Goal: Information Seeking & Learning: Learn about a topic

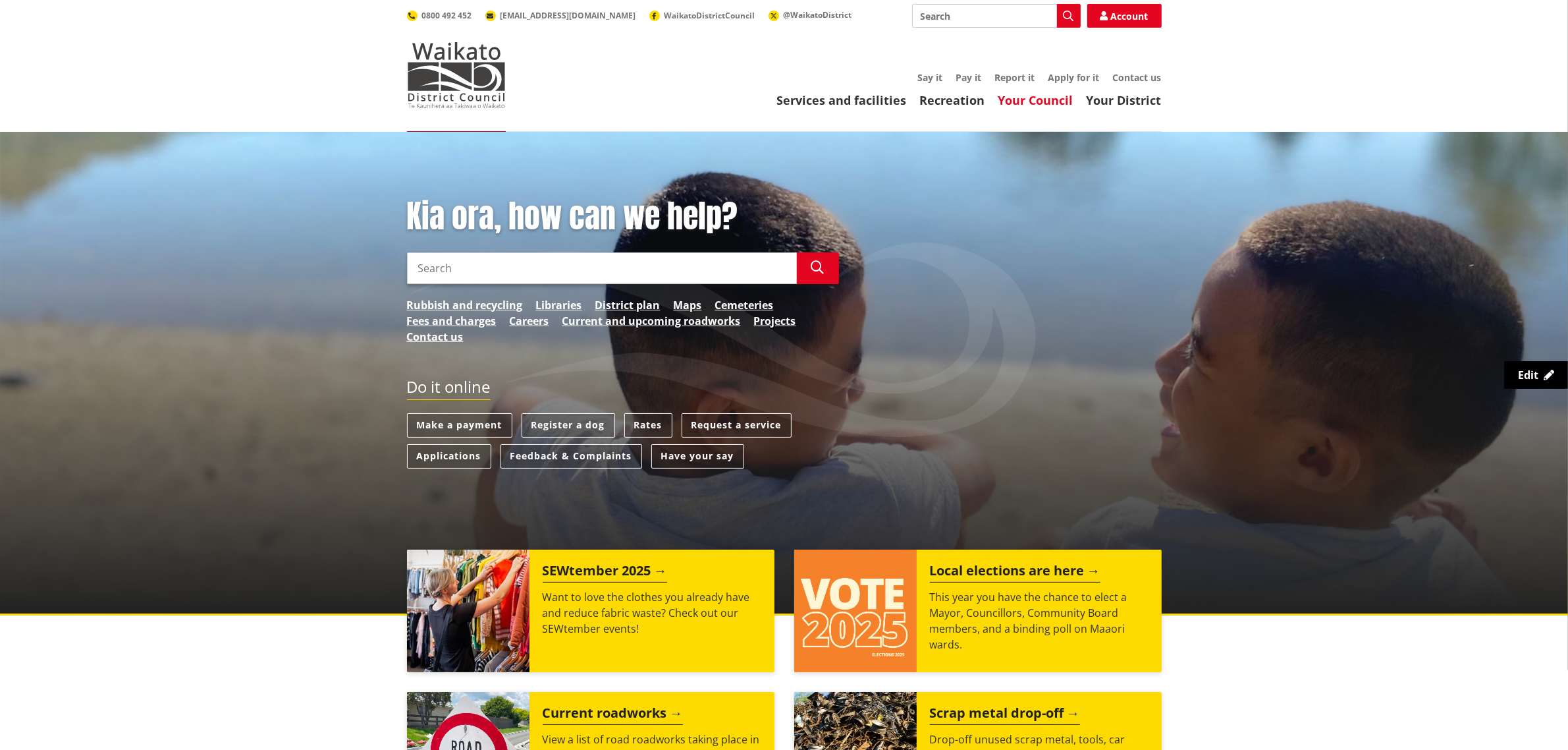
click at [1049, 103] on link "Your Council" at bounding box center [1035, 100] width 75 height 16
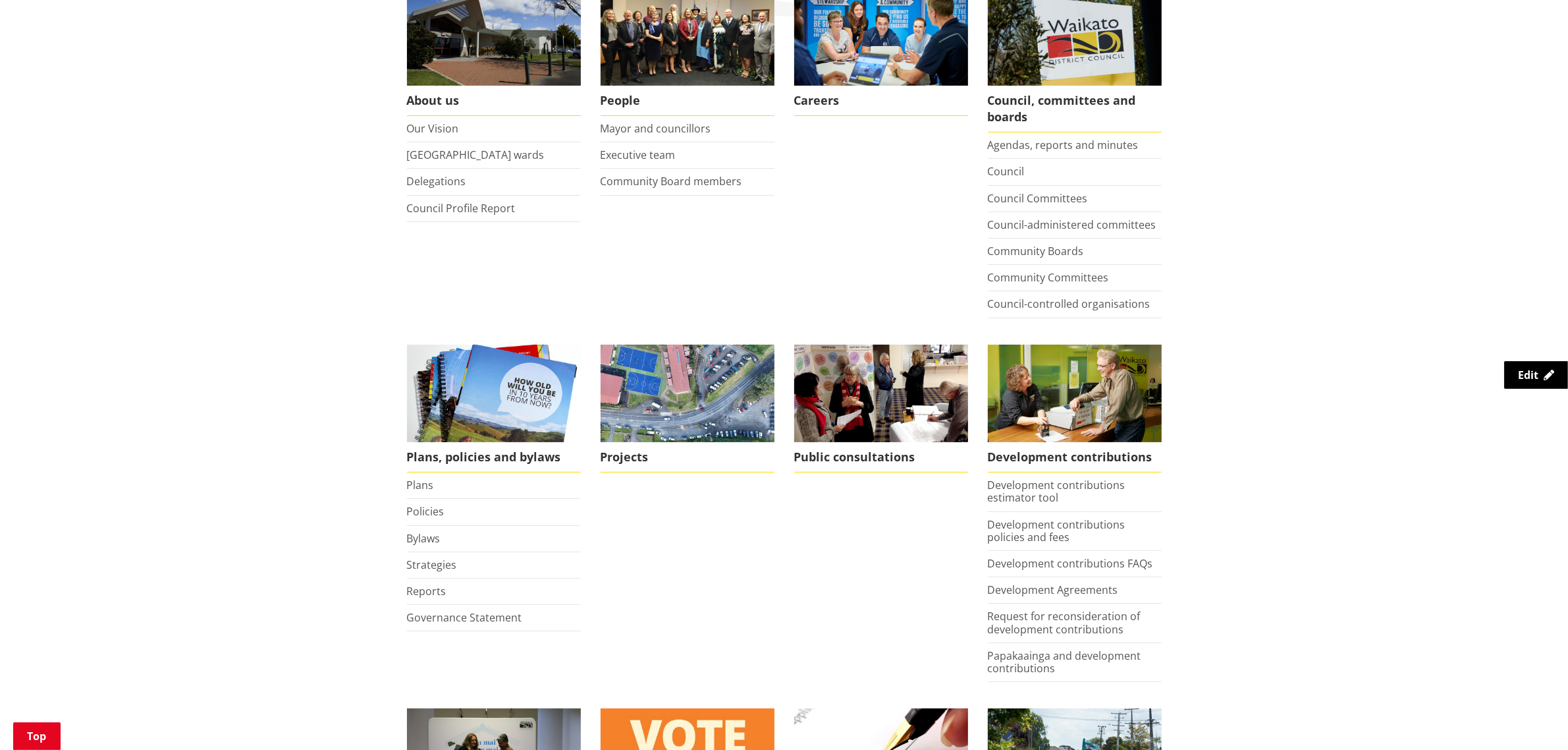
scroll to position [659, 0]
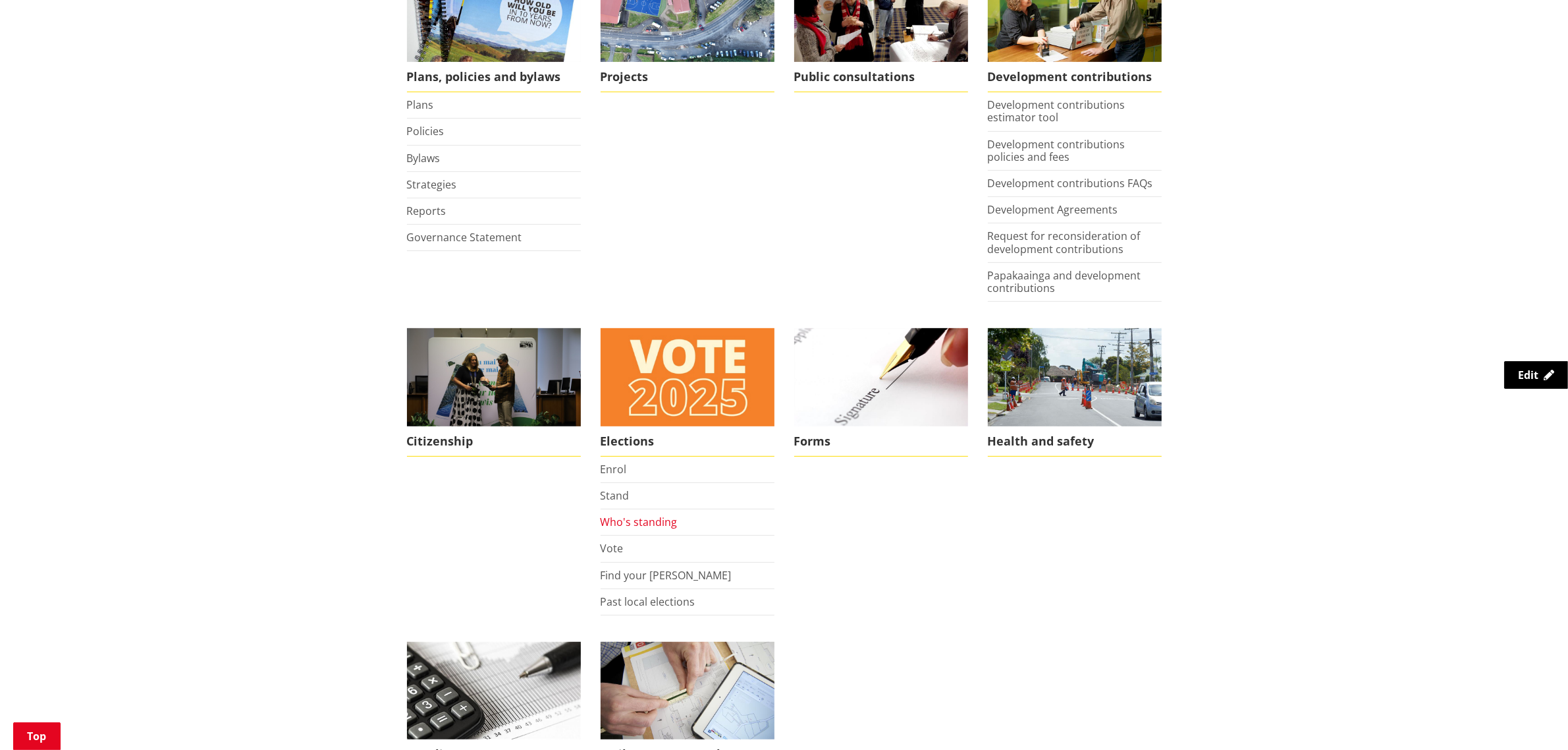
click at [652, 525] on link "Who's standing" at bounding box center [639, 522] width 77 height 14
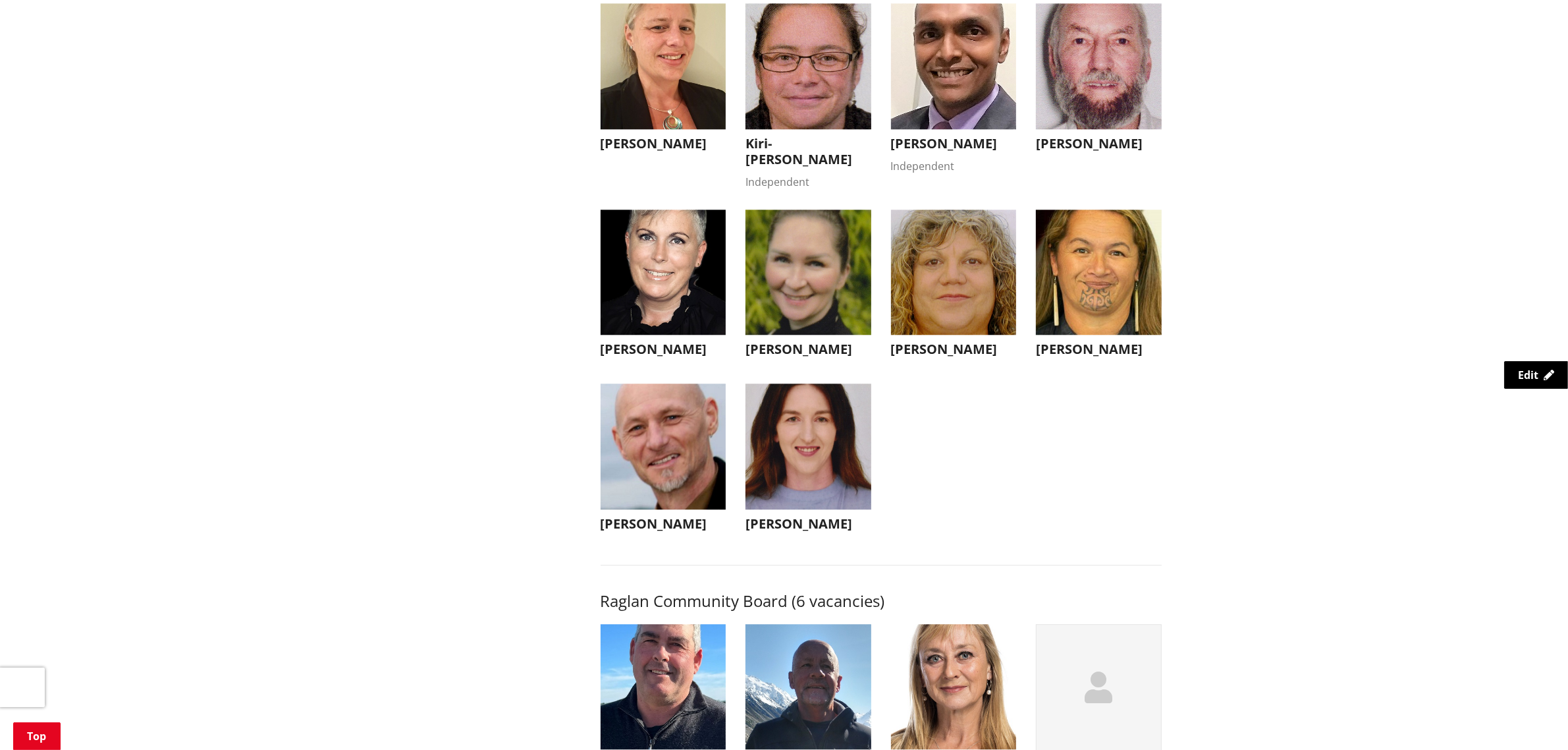
scroll to position [4118, 0]
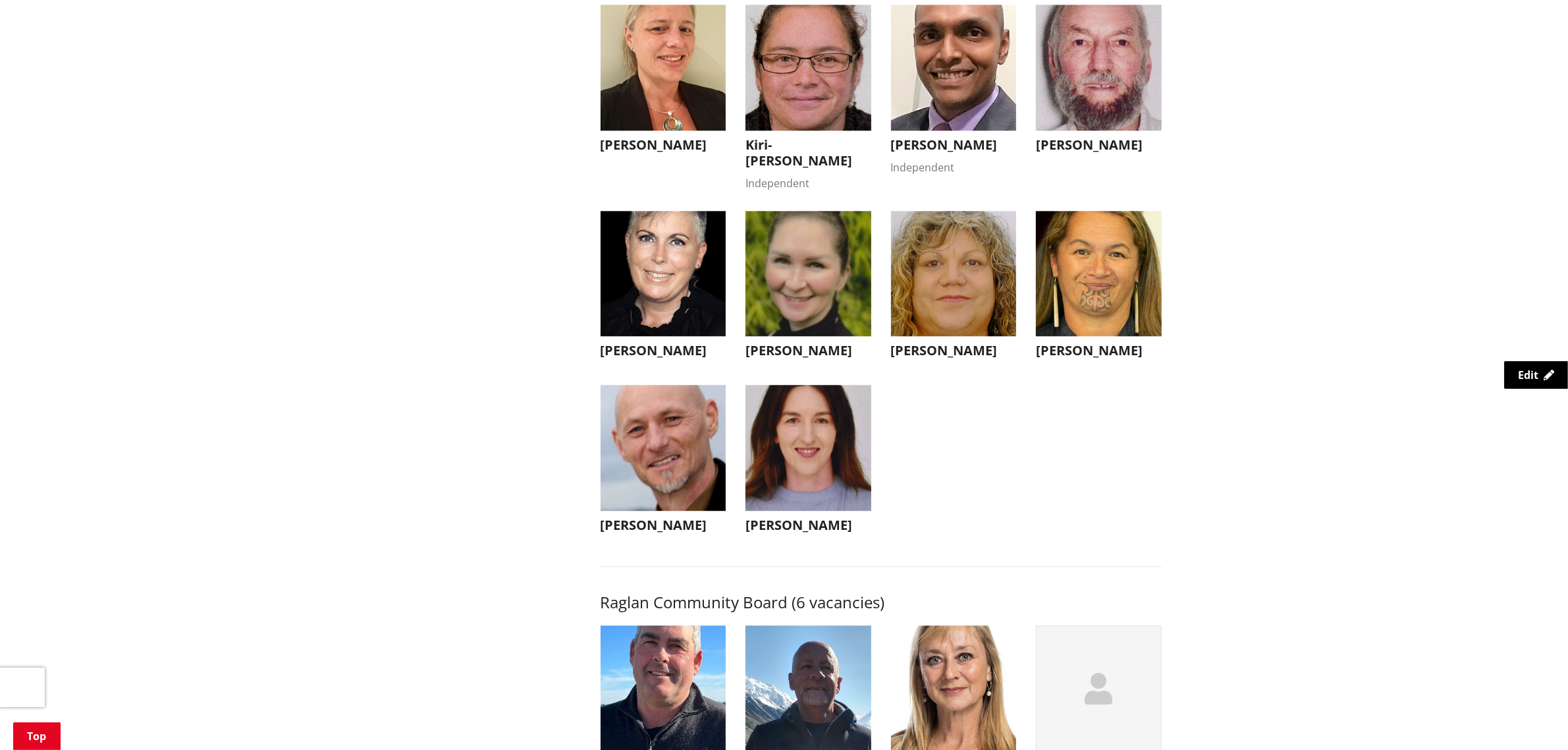
click at [620, 285] on img "button" at bounding box center [663, 273] width 125 height 126
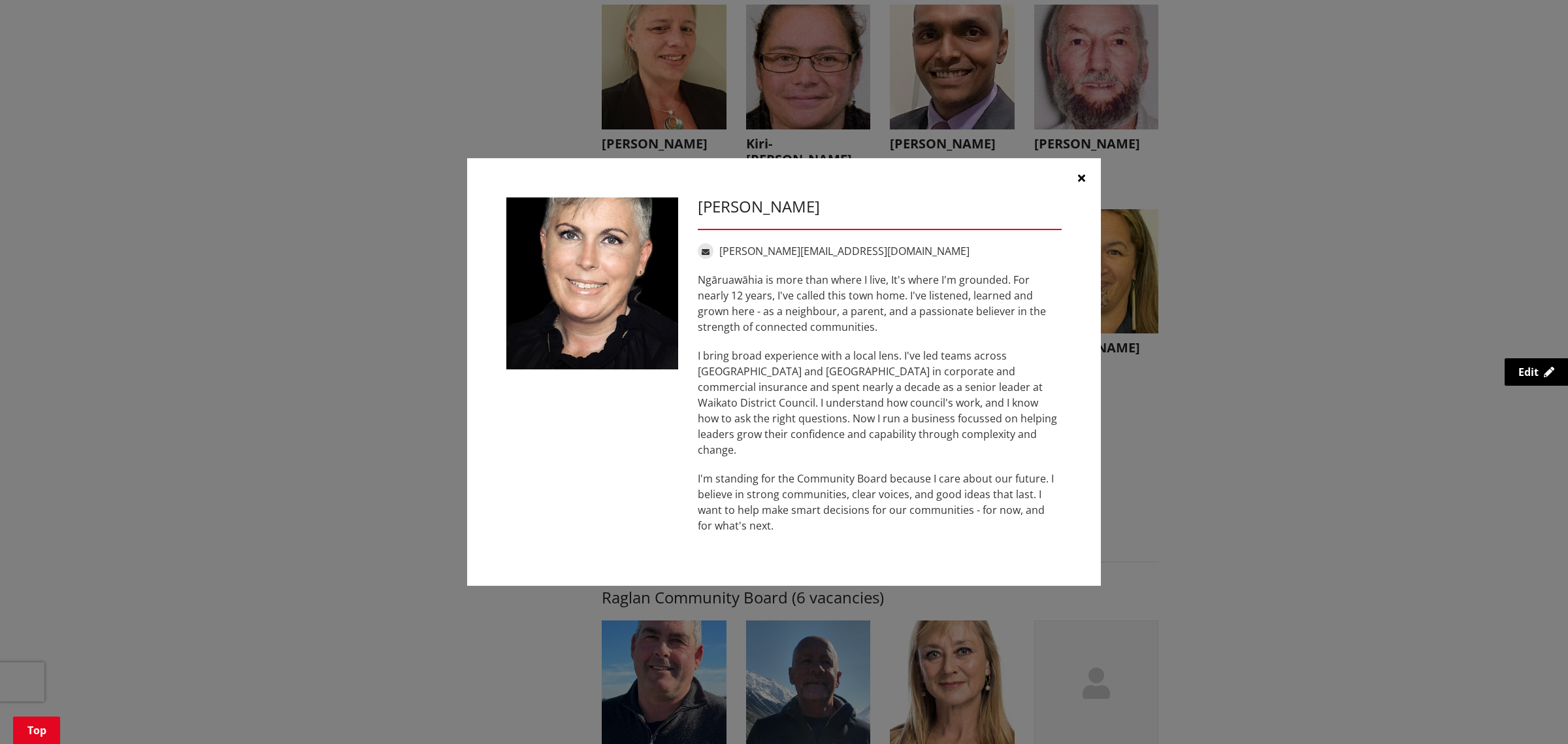
click at [1343, 168] on div "Angela Parquist angela@peoplebeforepaper.co.nz Ngāruawāhia is more than where I…" at bounding box center [784, 372] width 1516 height 468
click at [1076, 183] on button "button" at bounding box center [1081, 178] width 39 height 39
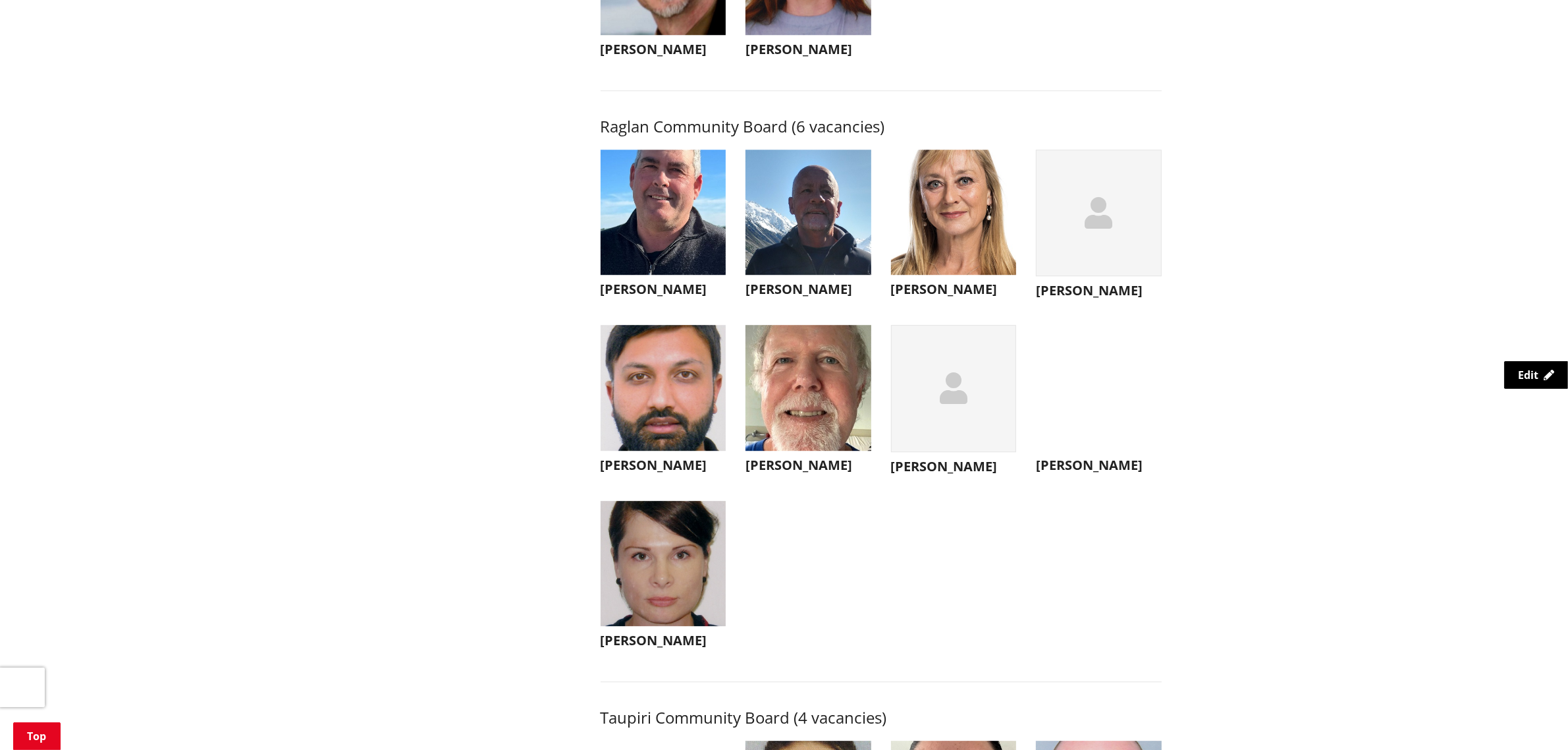
scroll to position [4612, 0]
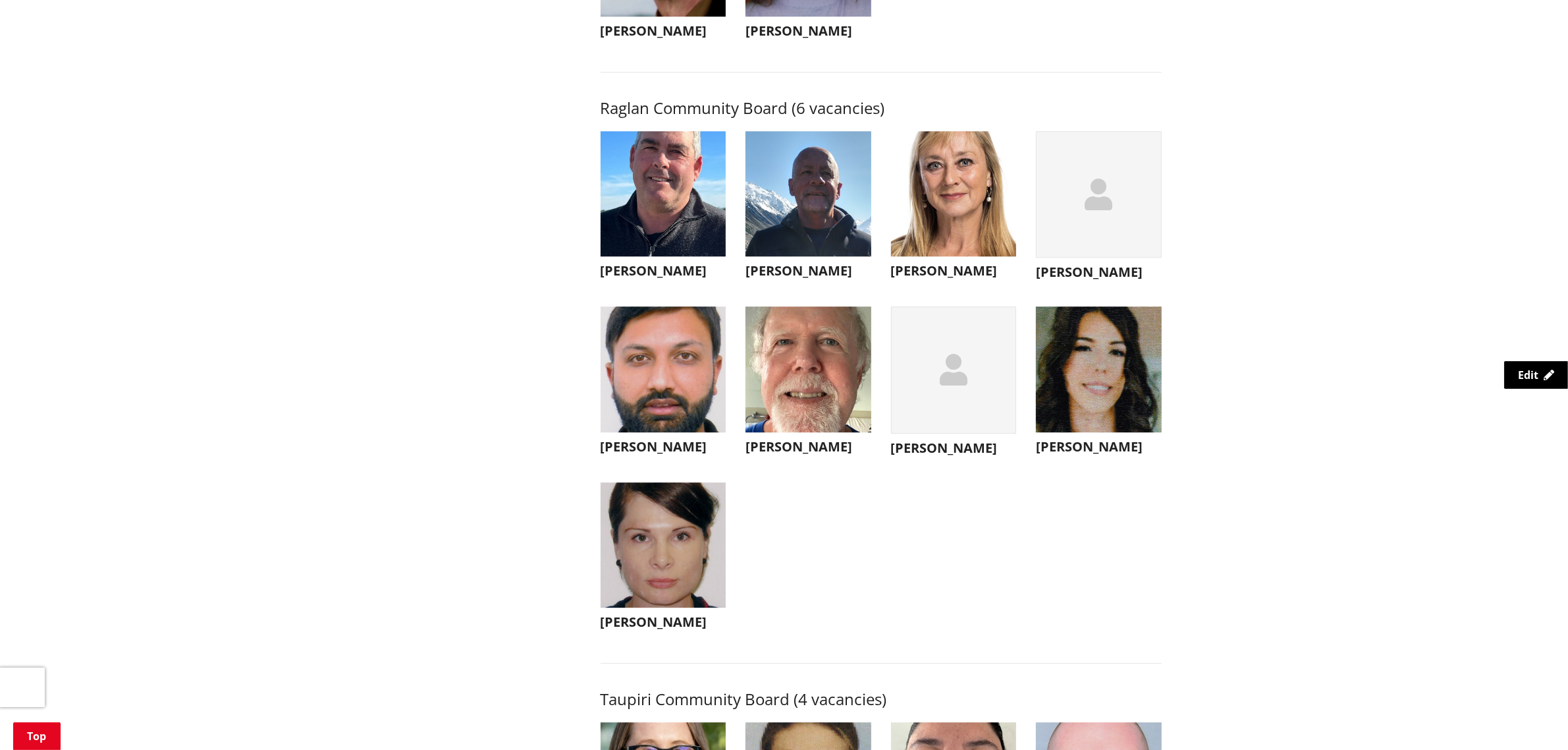
click at [817, 257] on img "button" at bounding box center [808, 193] width 125 height 126
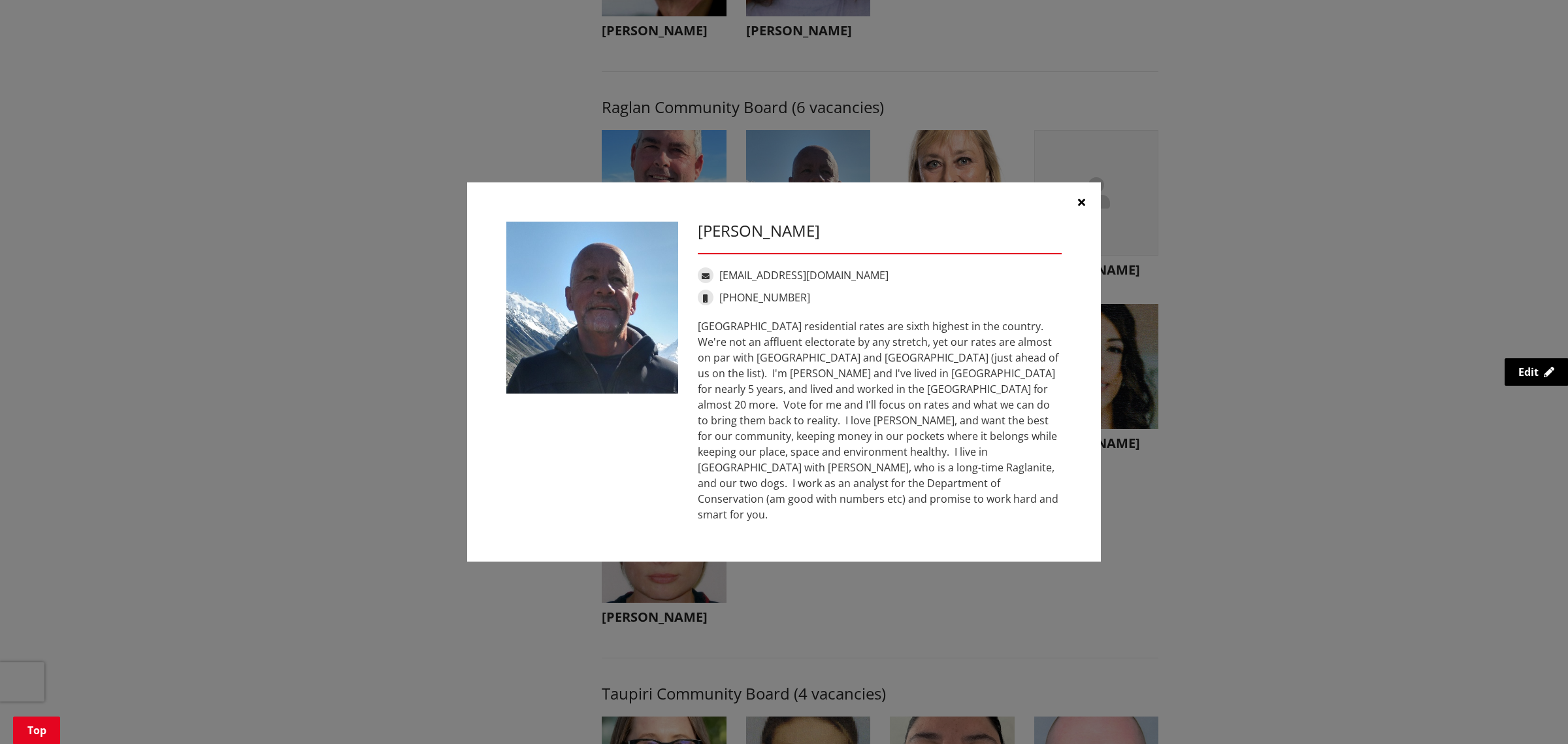
click at [1082, 208] on icon "button" at bounding box center [1081, 201] width 7 height 10
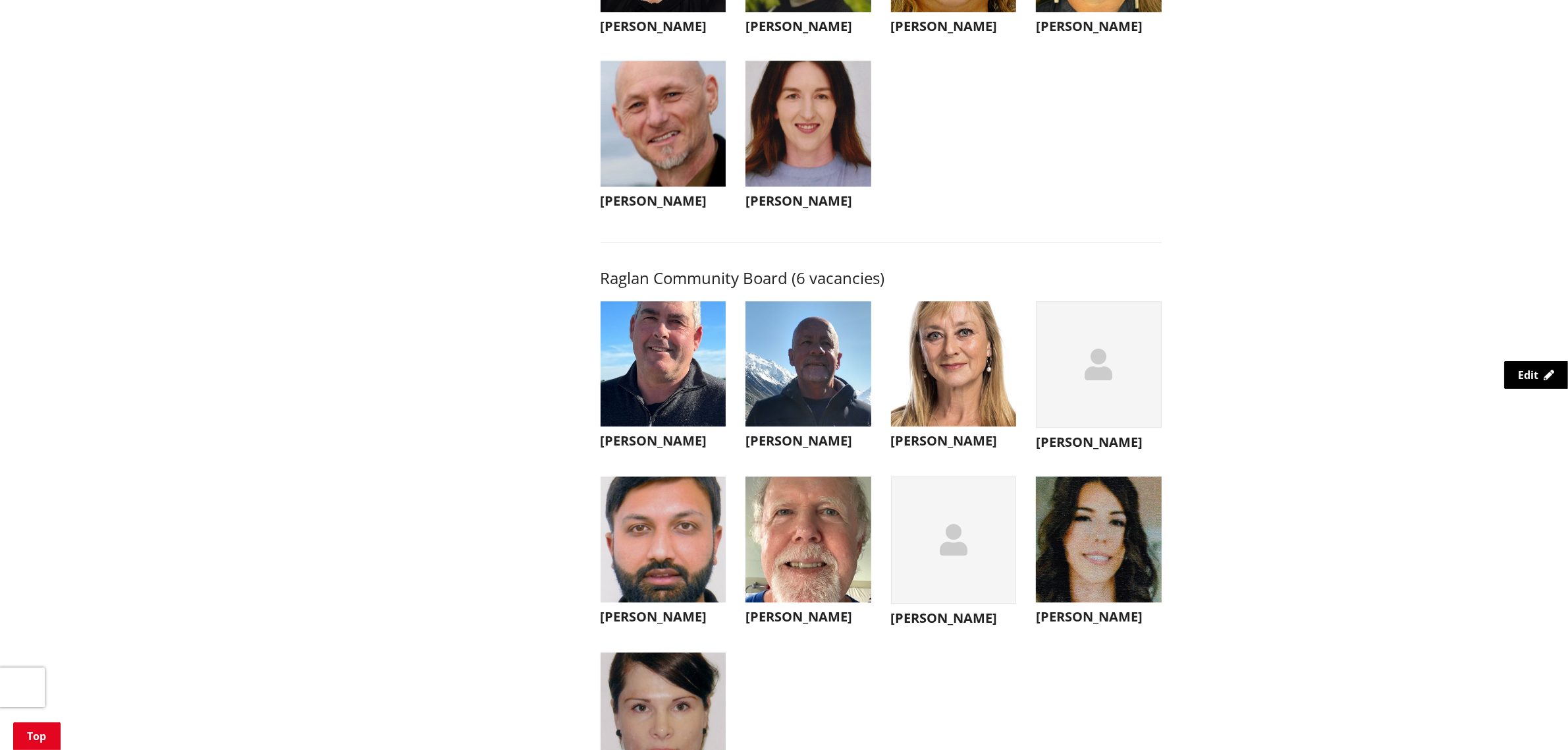
scroll to position [4283, 0]
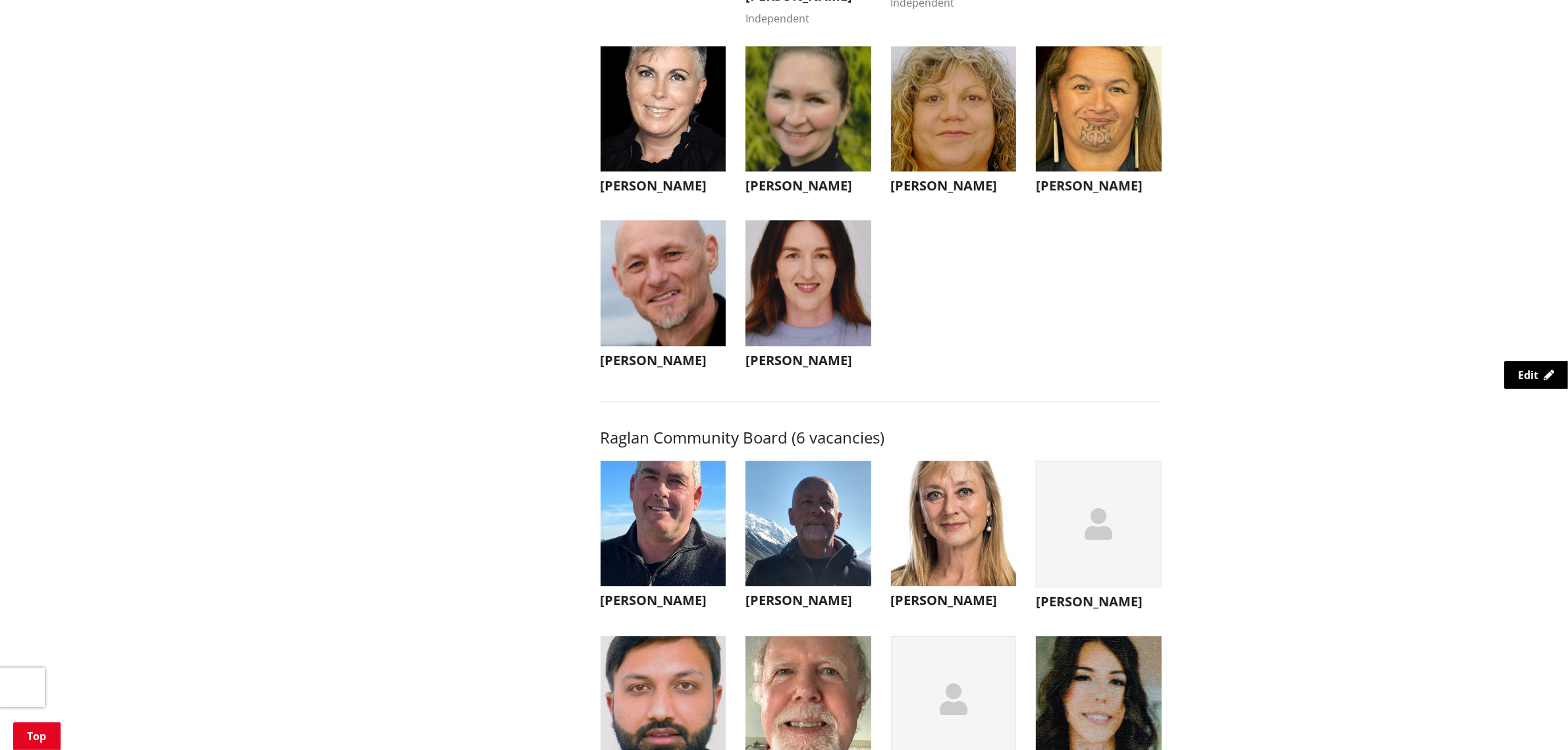
click at [791, 560] on img "button" at bounding box center [808, 523] width 125 height 126
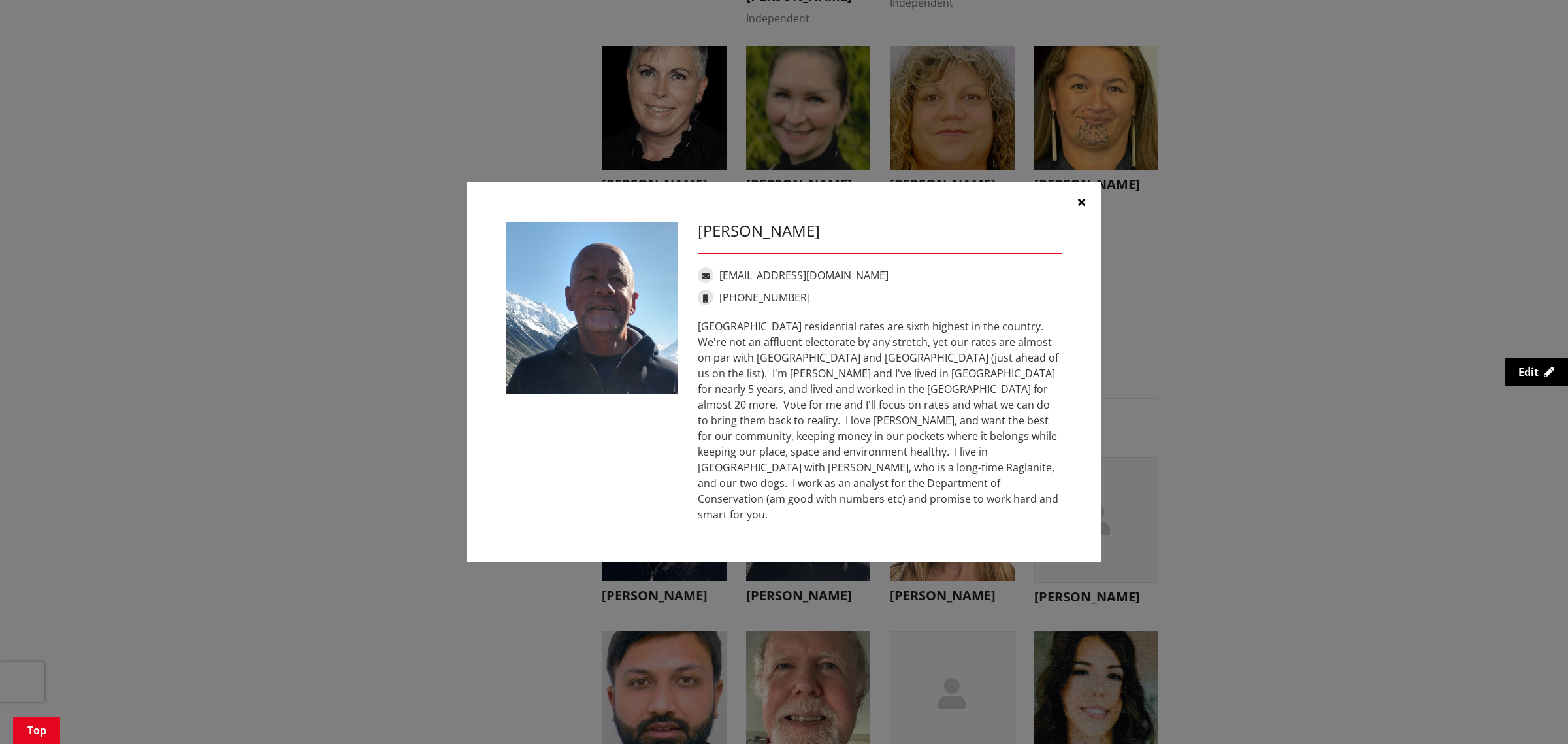
click at [1084, 208] on icon "button" at bounding box center [1081, 201] width 7 height 10
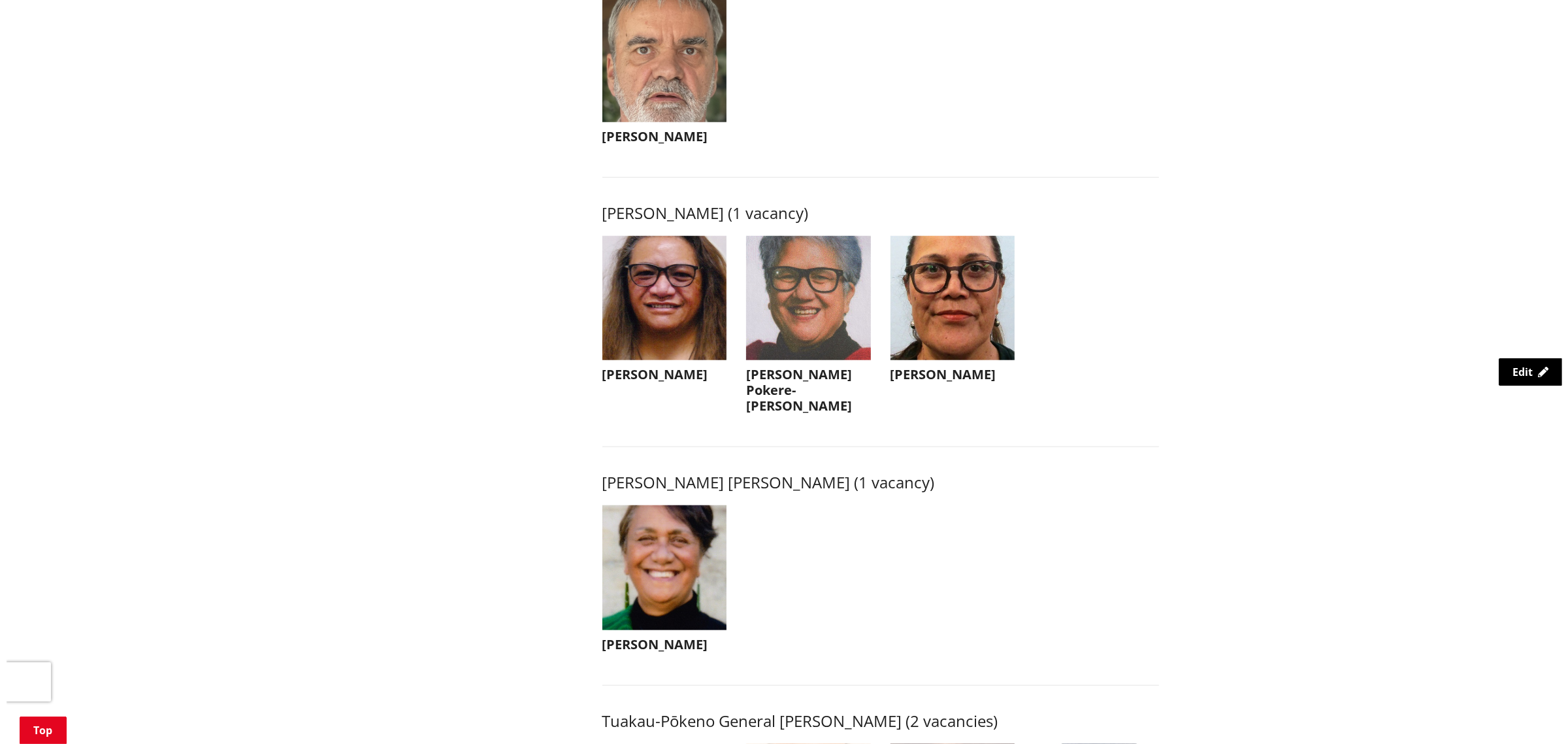
scroll to position [1471, 0]
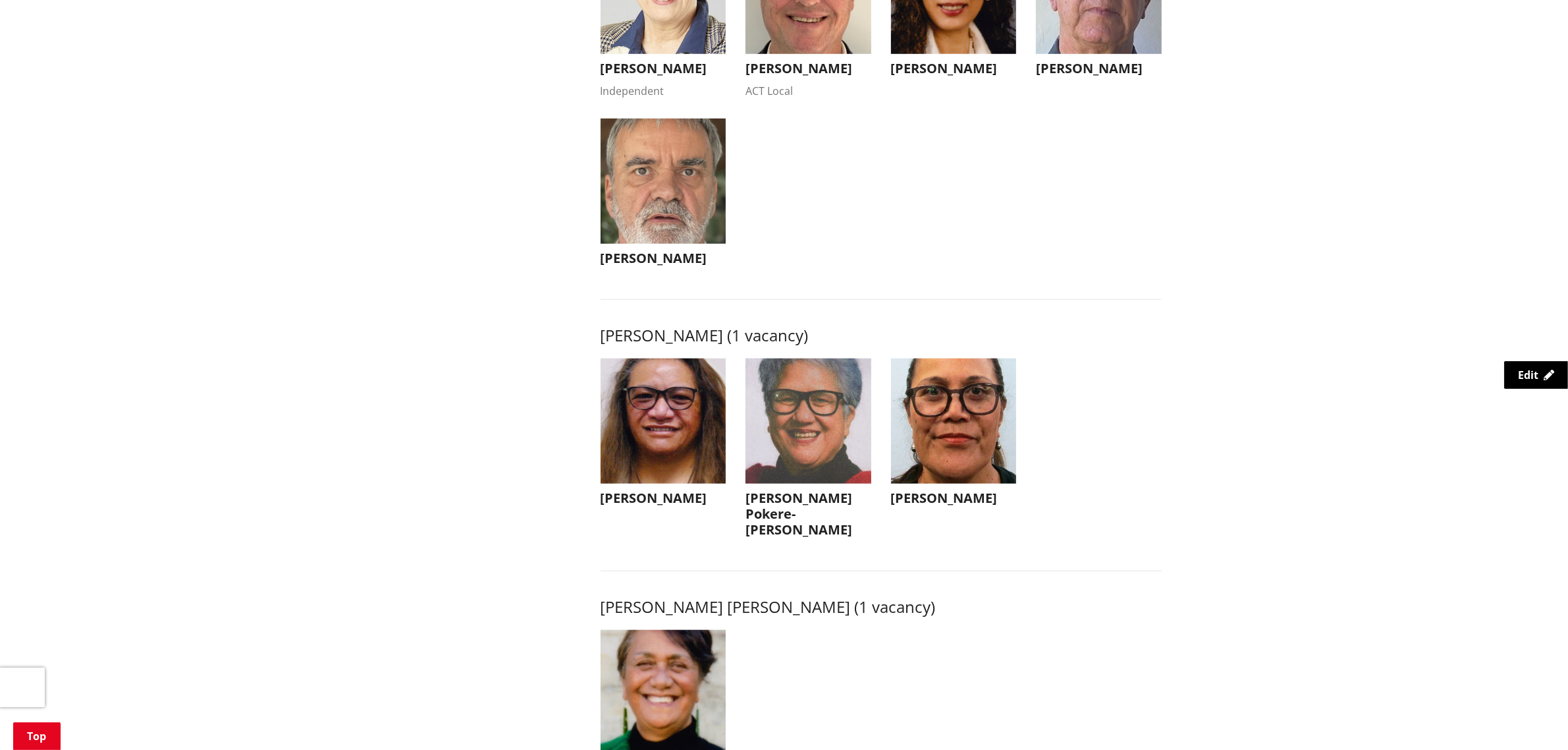
click at [672, 201] on img "button" at bounding box center [663, 181] width 125 height 126
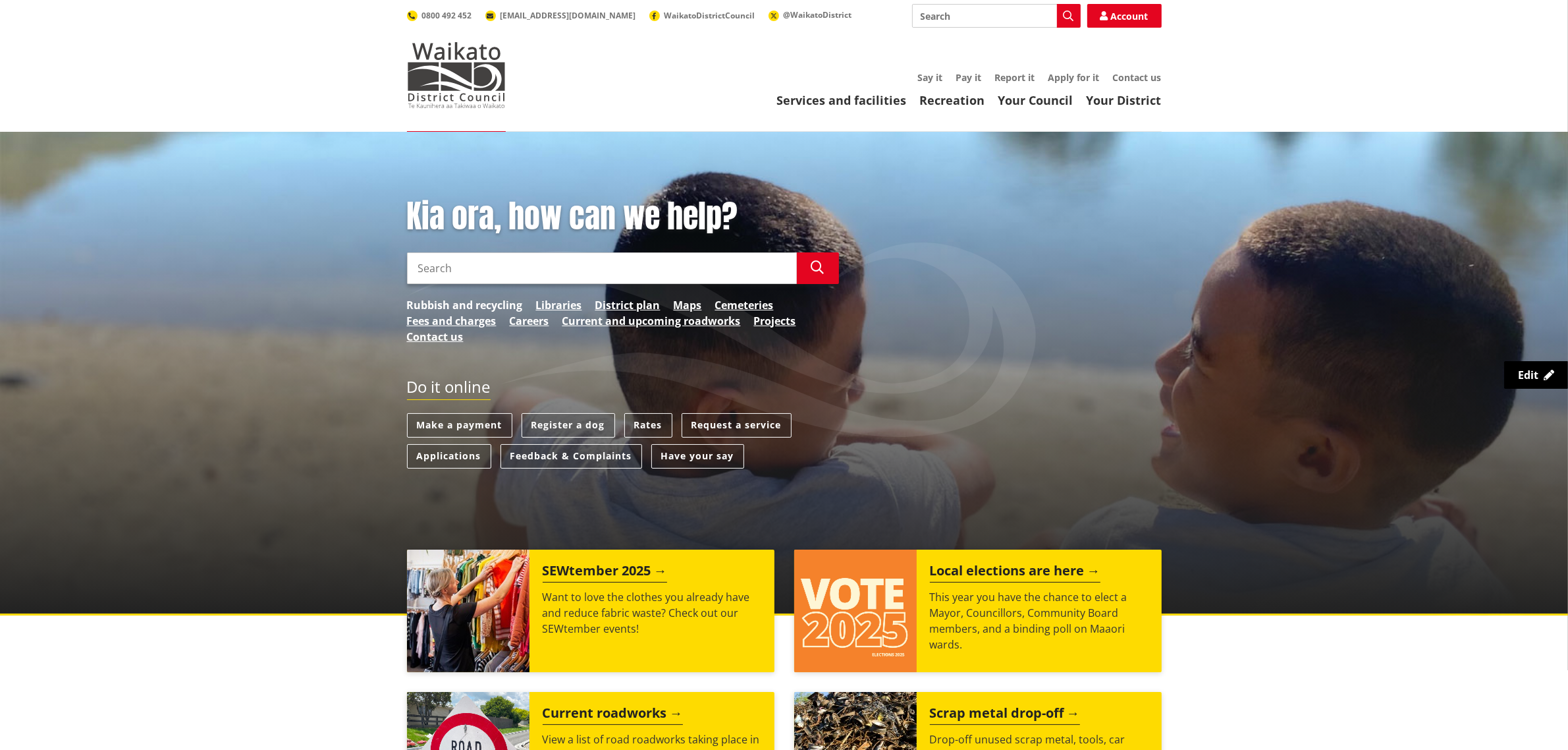
click at [482, 301] on link "Rubbish and recycling" at bounding box center [465, 305] width 116 height 16
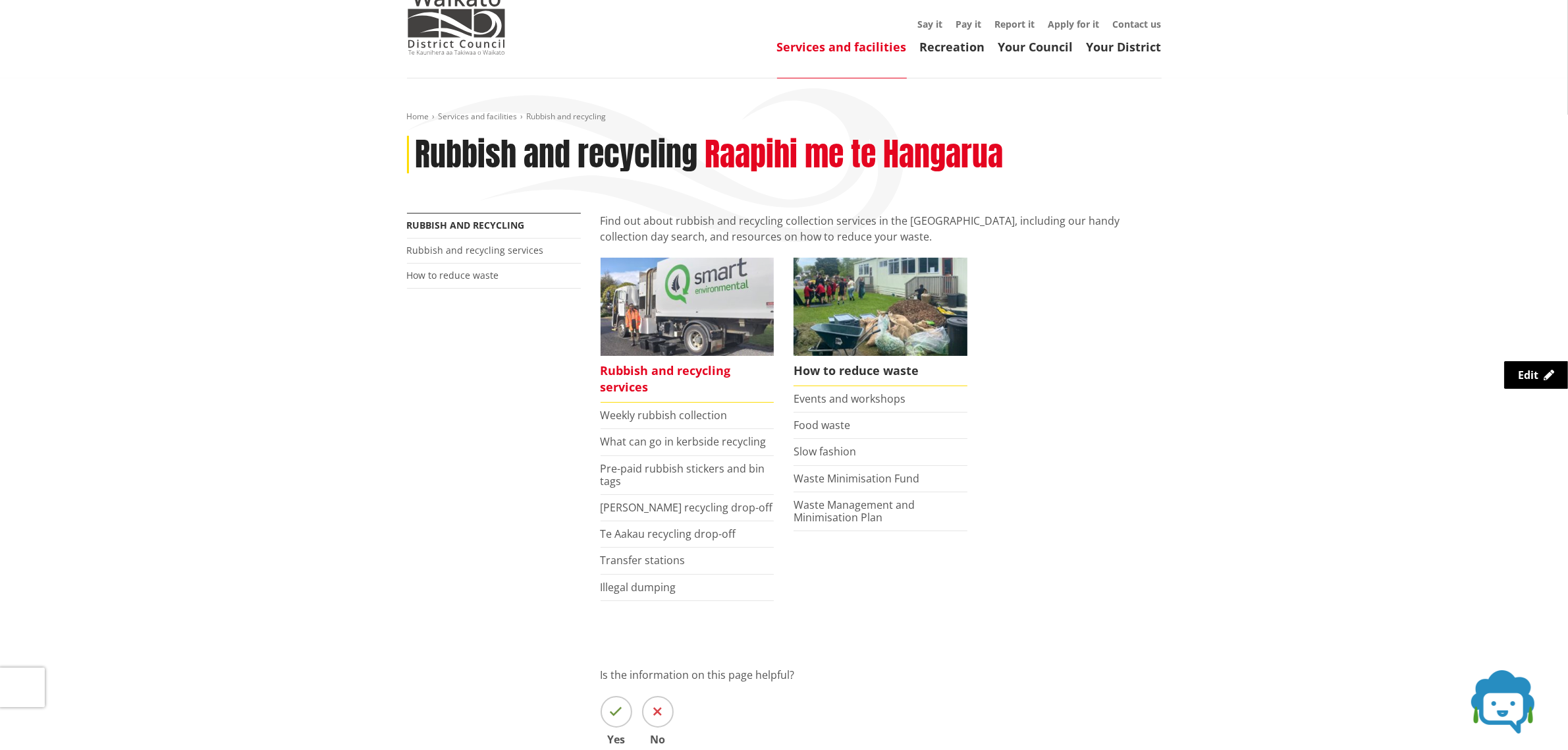
scroll to position [82, 0]
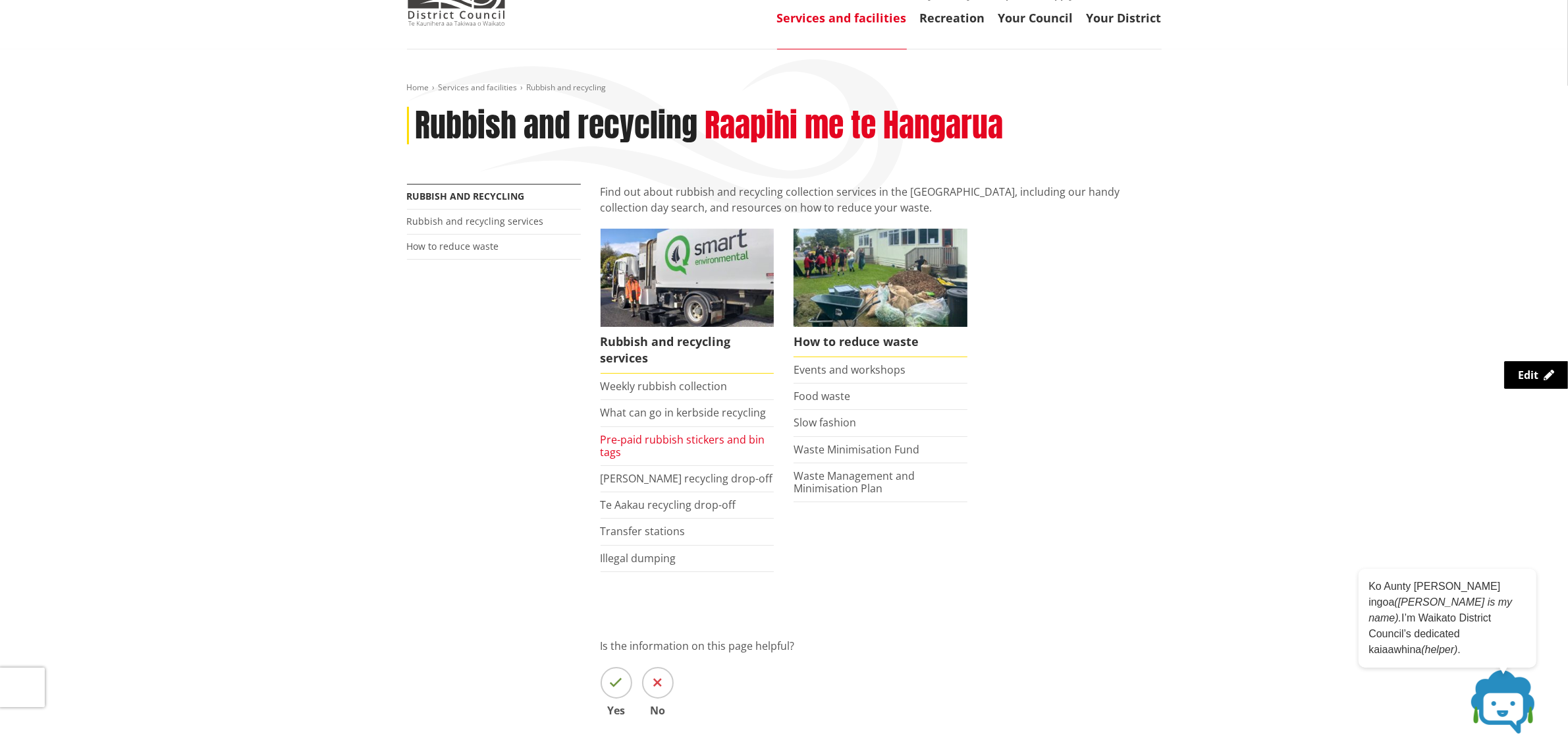
click at [639, 440] on link "Pre-paid rubbish stickers and bin tags" at bounding box center [683, 445] width 165 height 27
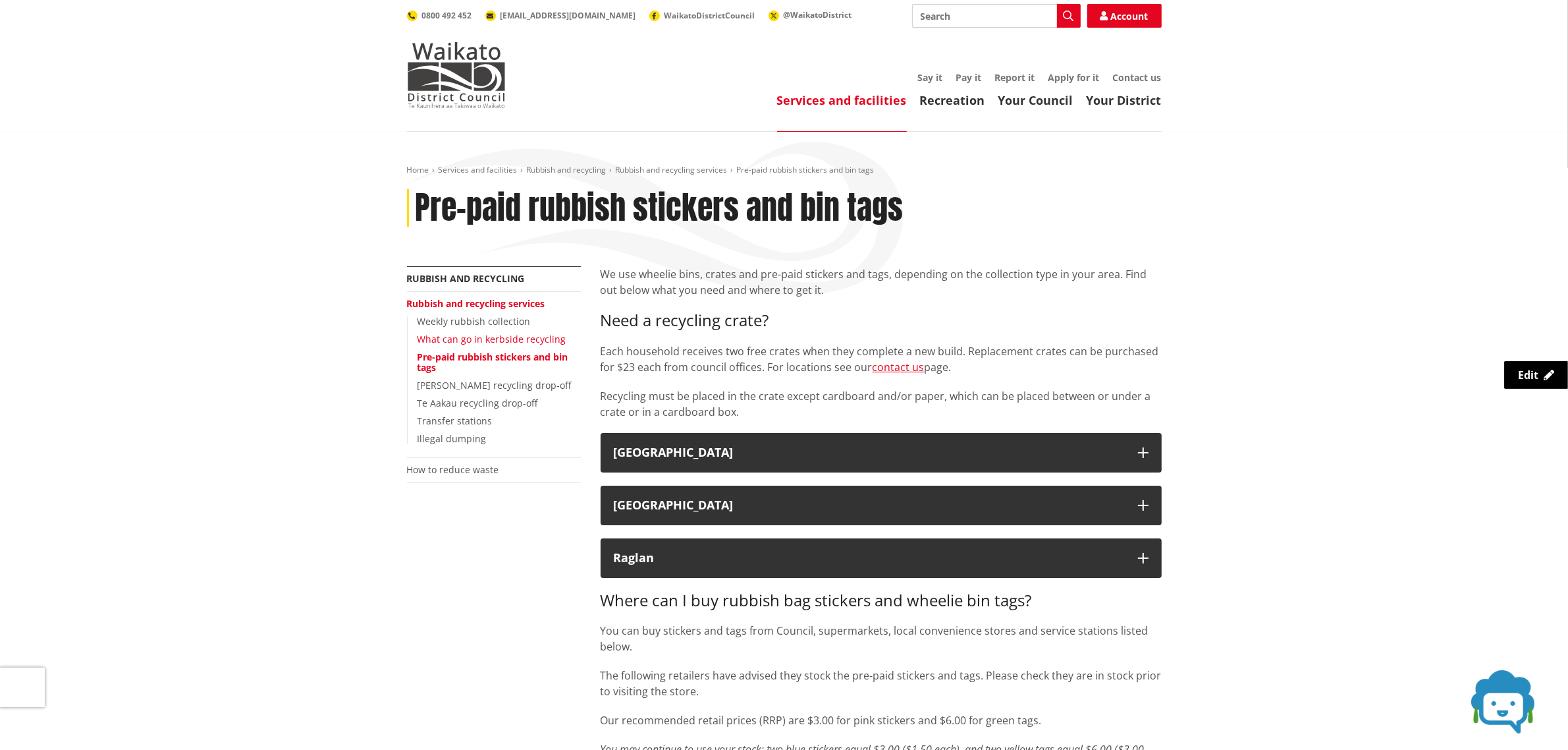
click at [460, 340] on link "What can go in kerbside recycling" at bounding box center [492, 339] width 149 height 13
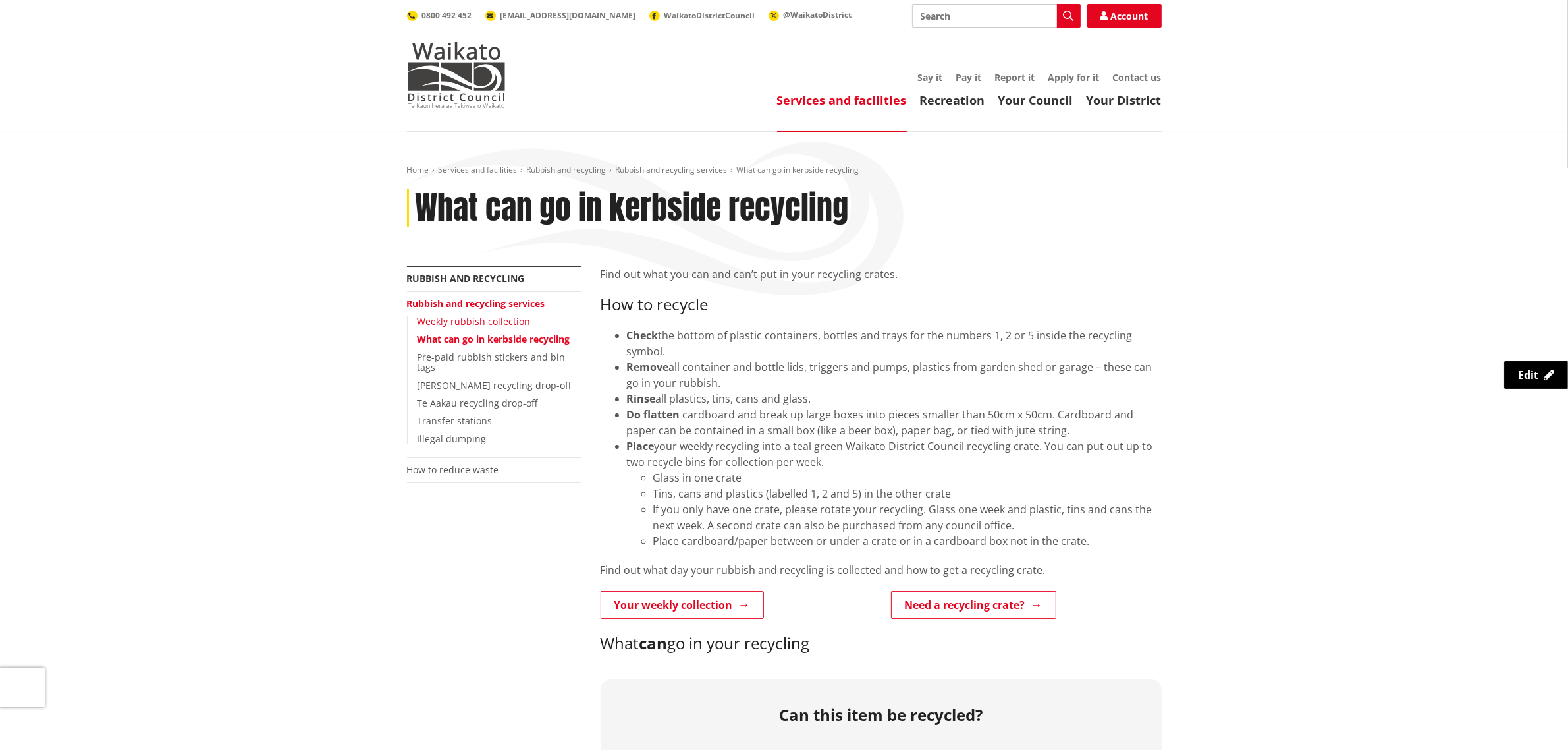
click at [482, 321] on link "Weekly rubbish collection" at bounding box center [474, 321] width 114 height 13
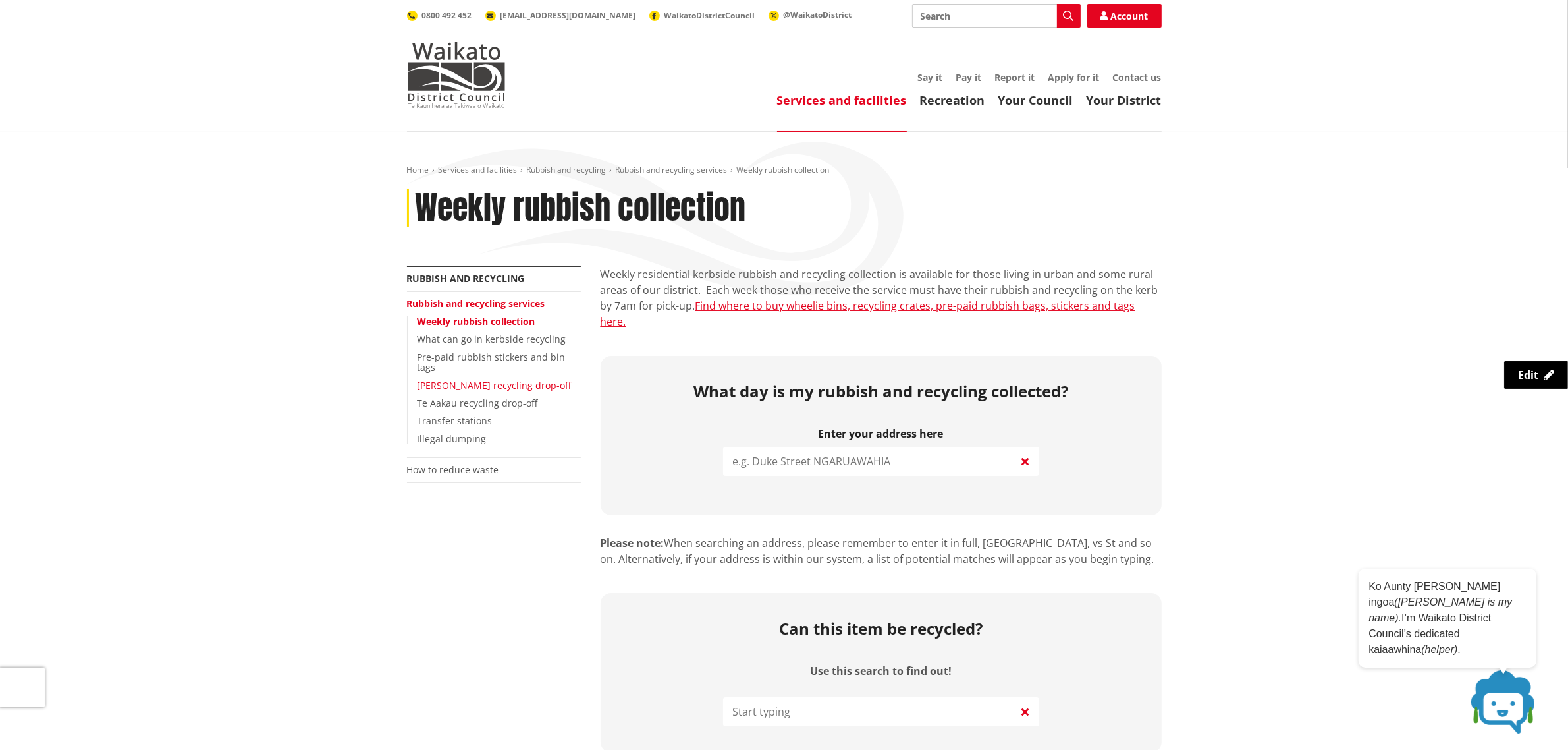
click at [476, 379] on link "[PERSON_NAME] recycling drop-off" at bounding box center [494, 385] width 154 height 13
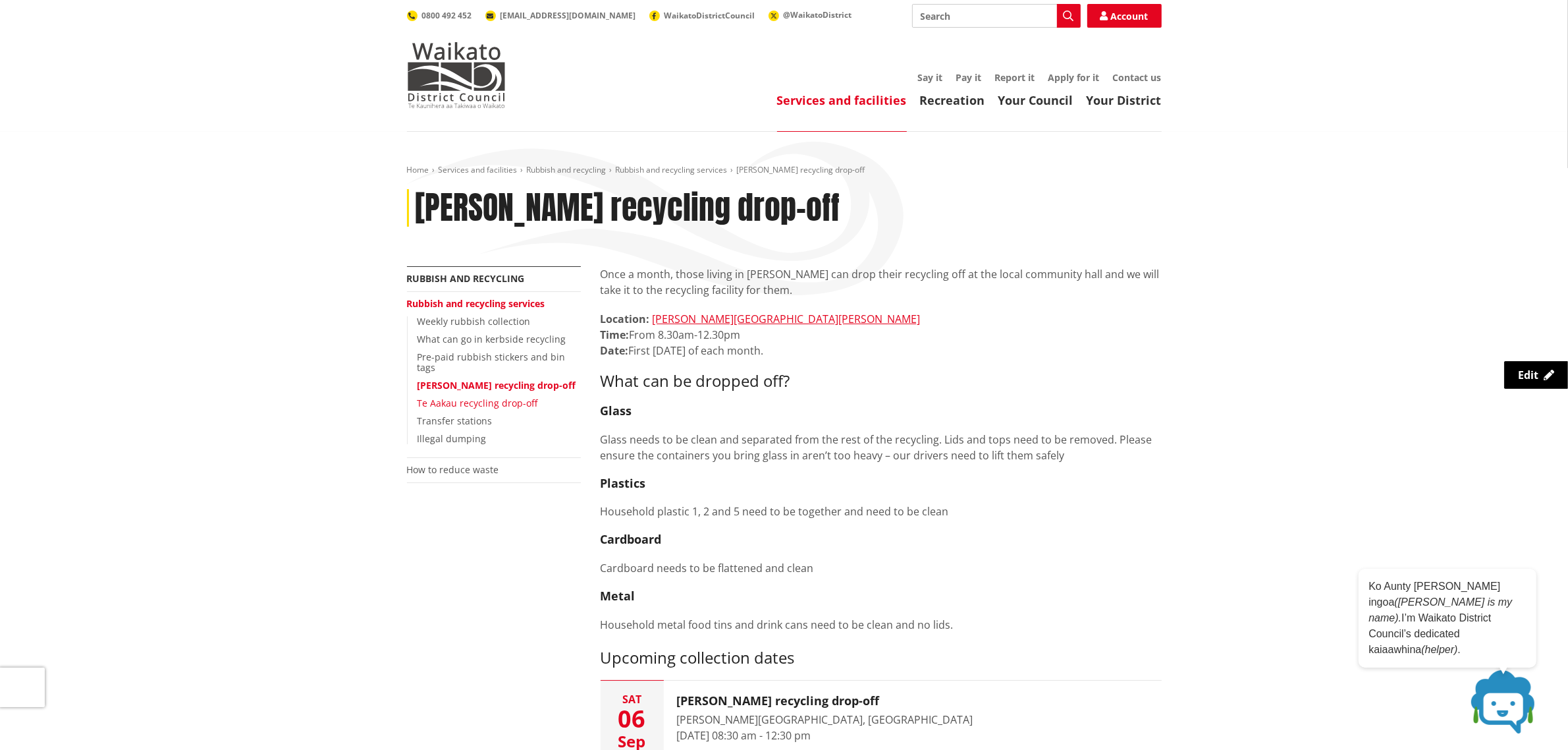
click at [478, 396] on link "Te Aakau recycling drop-off" at bounding box center [477, 403] width 121 height 13
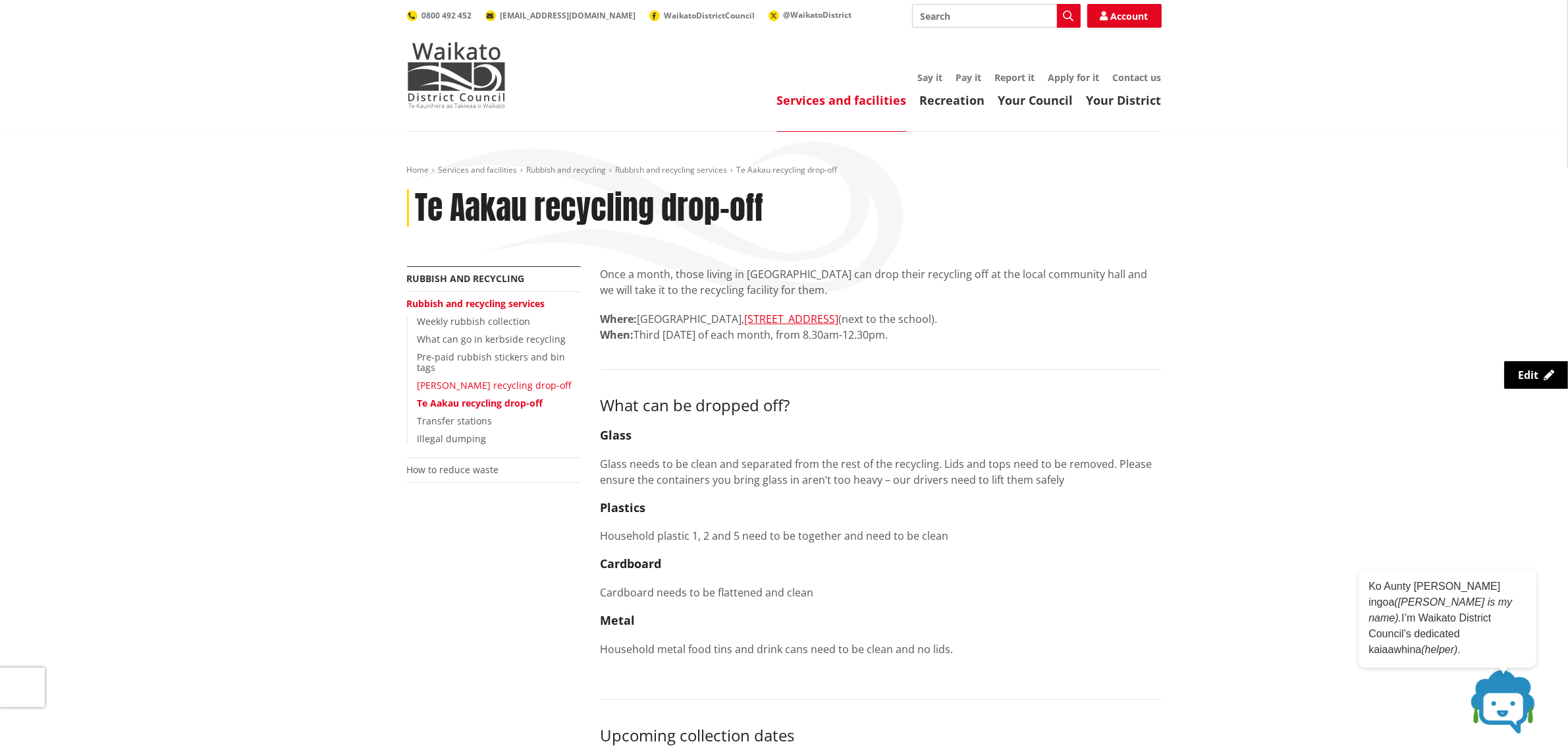
click at [485, 379] on link "[PERSON_NAME] recycling drop-off" at bounding box center [494, 385] width 154 height 13
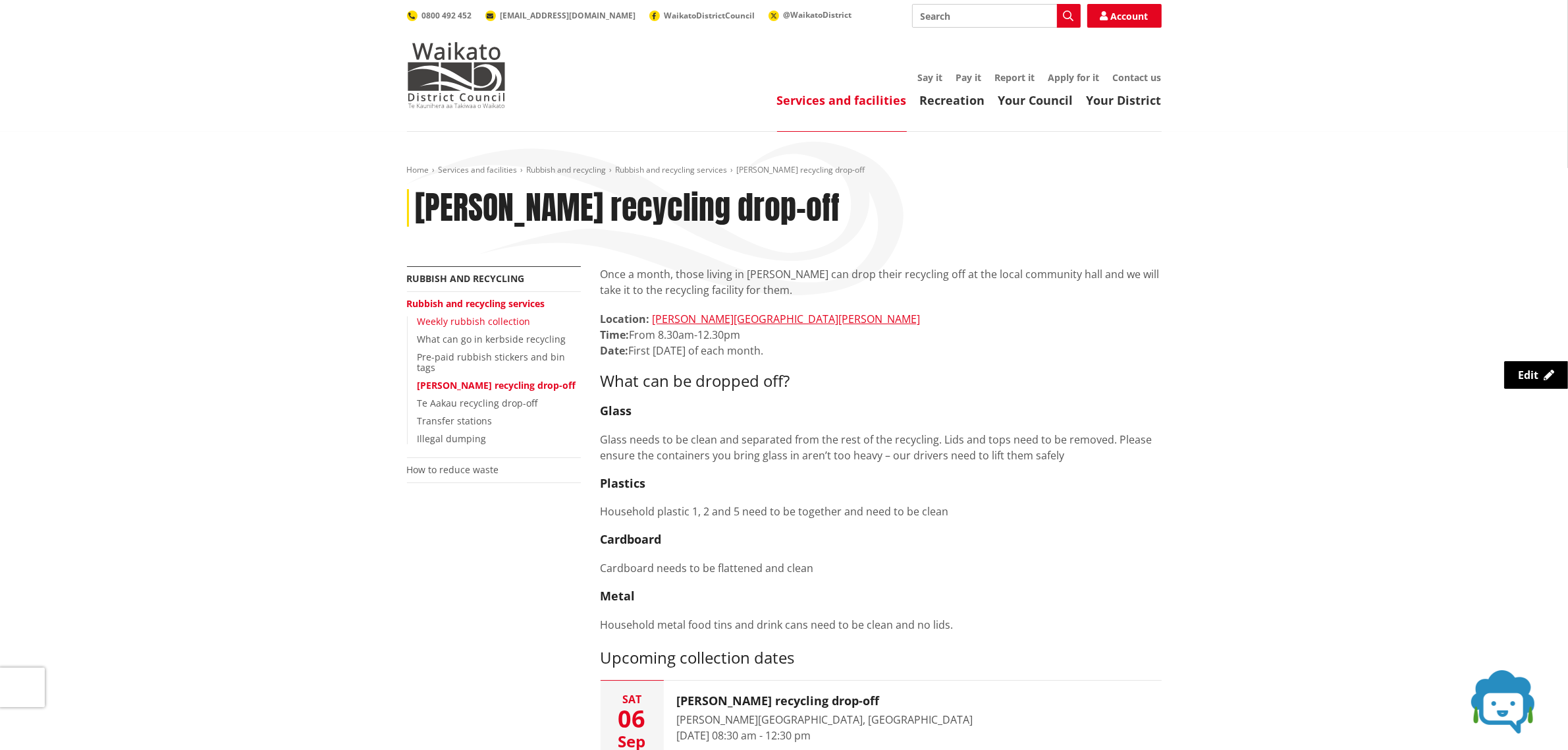
click at [500, 324] on link "Weekly rubbish collection" at bounding box center [474, 321] width 114 height 13
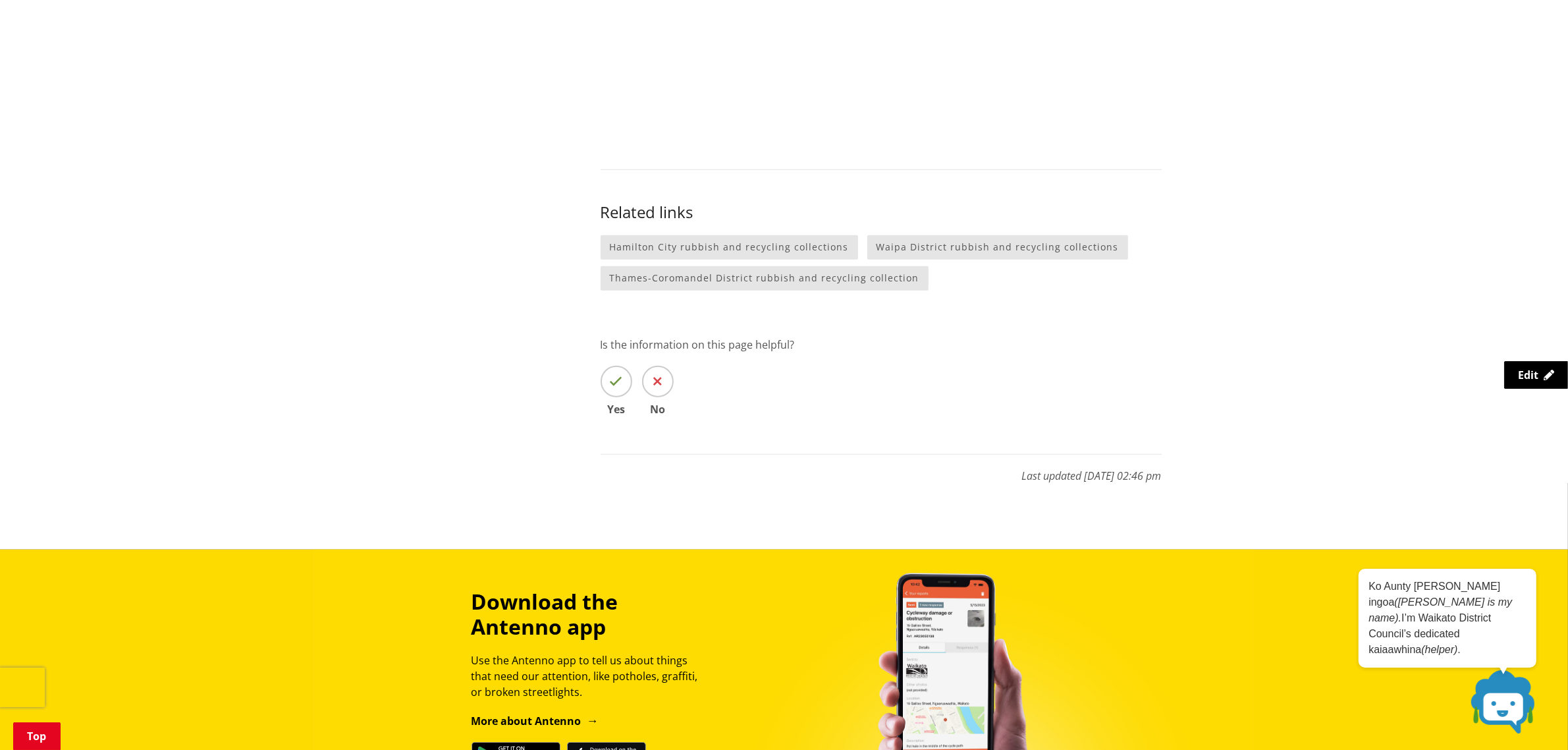
scroll to position [823, 0]
